Goal: Use online tool/utility: Utilize a website feature to perform a specific function

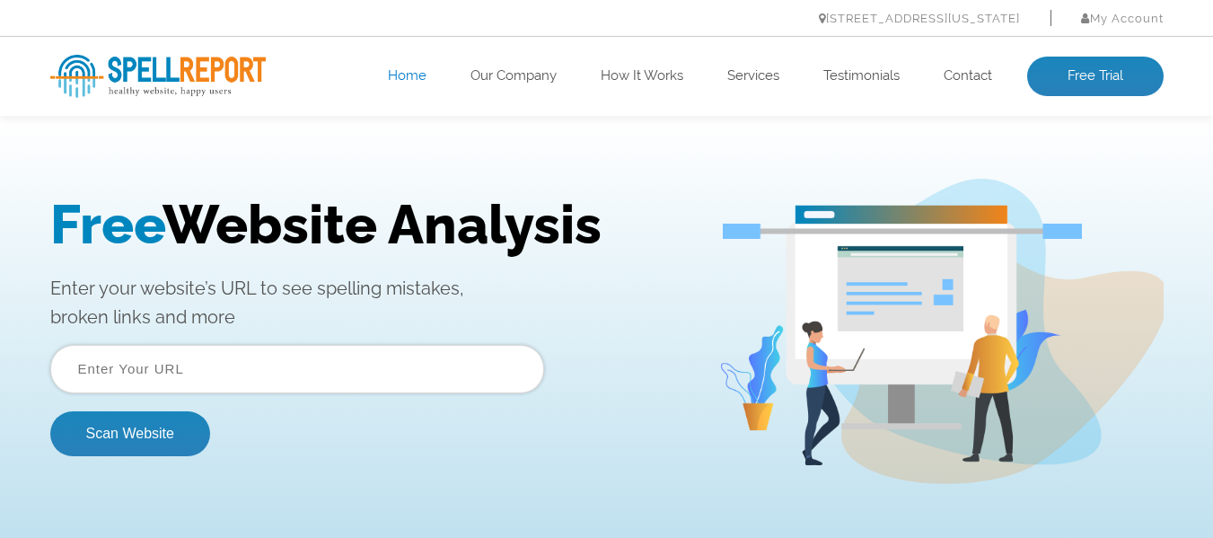
click at [260, 374] on input "text" at bounding box center [297, 369] width 494 height 48
paste input "https://www.prudenthearingsolutions.com/contact-us/"
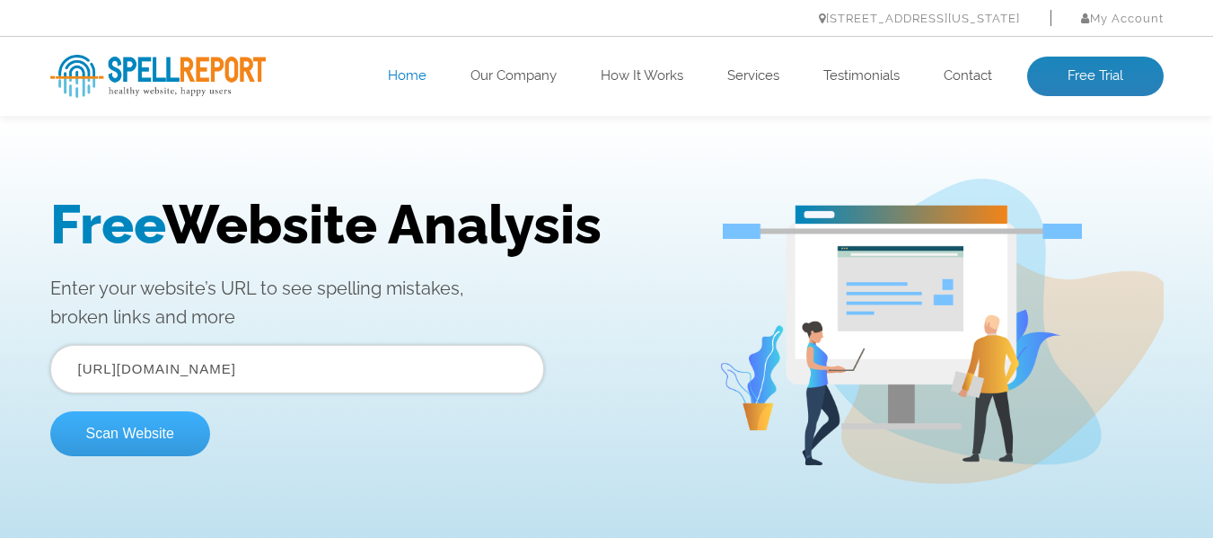
type input "https://www.prudenthearingsolutions.com/contact-us/"
click at [183, 435] on button "Scan Website" at bounding box center [130, 433] width 160 height 45
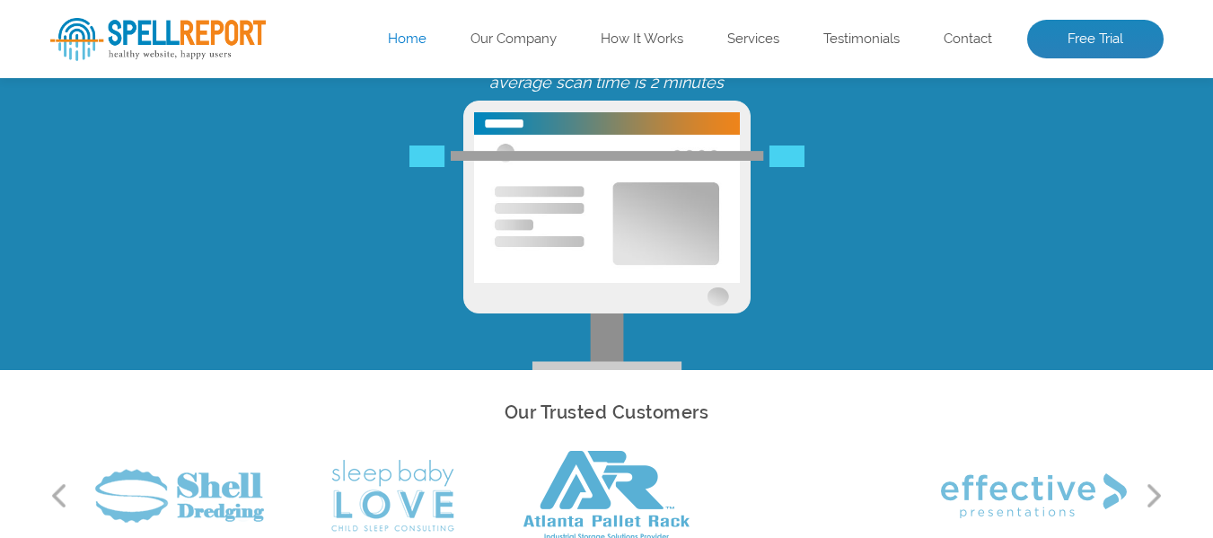
scroll to position [359, 0]
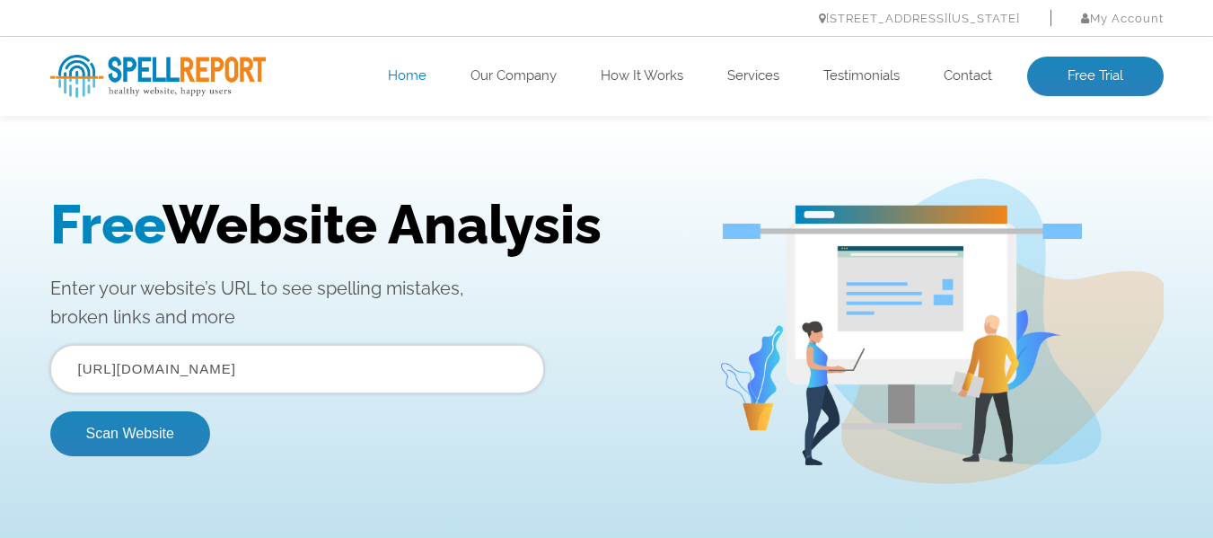
click at [352, 378] on input "https://www.prudenthearingsolutions.com/contact-us/" at bounding box center [297, 369] width 494 height 48
paste input "seo"
type input "https://www.prudenthearingsolutions.com/seo/"
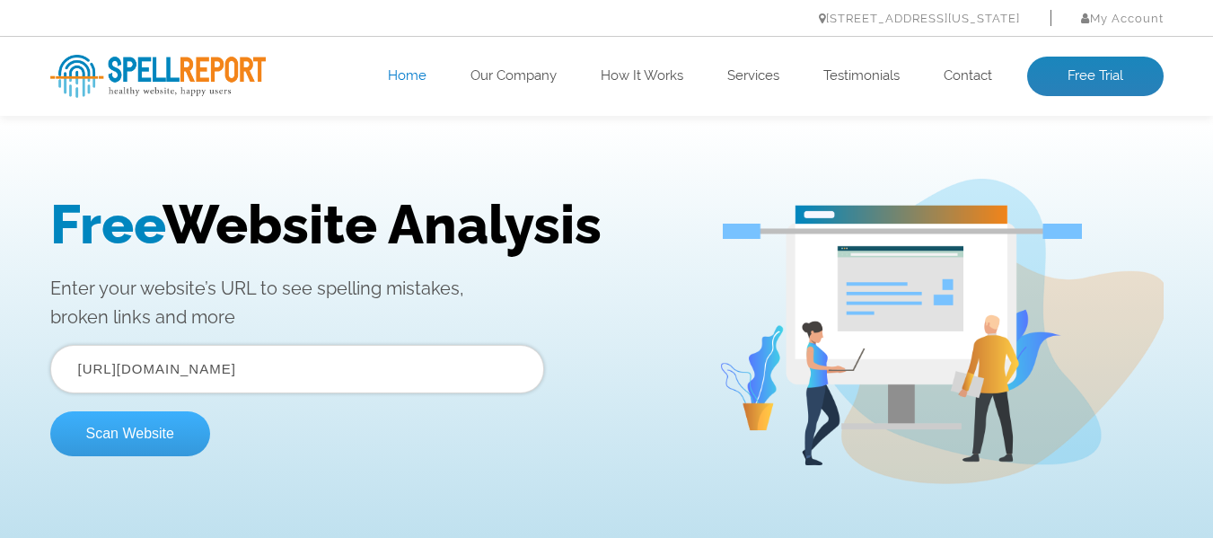
click at [178, 430] on button "Scan Website" at bounding box center [130, 433] width 160 height 45
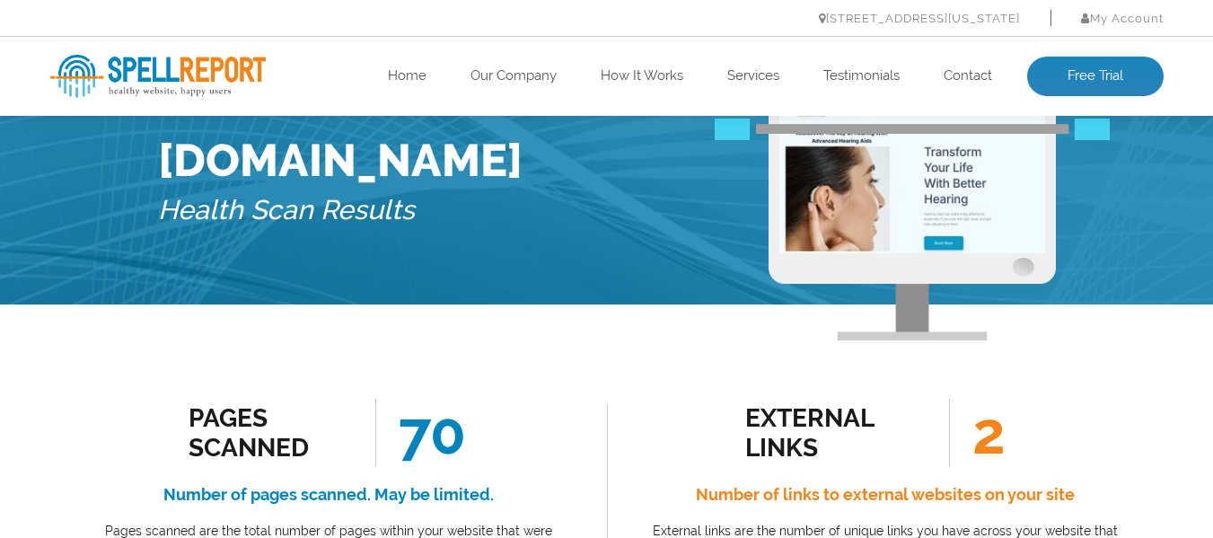
scroll to position [180, 0]
